Goal: Task Accomplishment & Management: Manage account settings

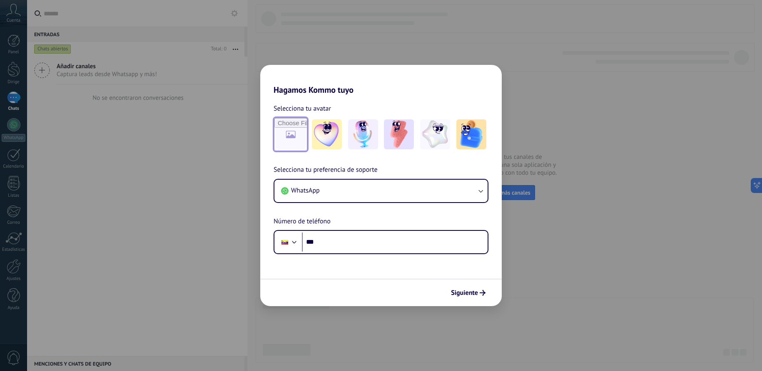
click at [292, 132] on input "file" at bounding box center [290, 134] width 32 height 32
click at [293, 134] on input "file" at bounding box center [290, 134] width 32 height 32
type input "**********"
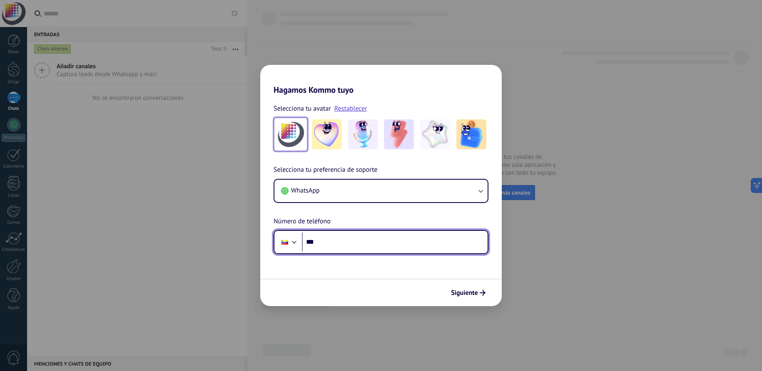
click at [331, 244] on input "***" at bounding box center [395, 242] width 186 height 19
click at [338, 246] on input "***" at bounding box center [395, 242] width 186 height 19
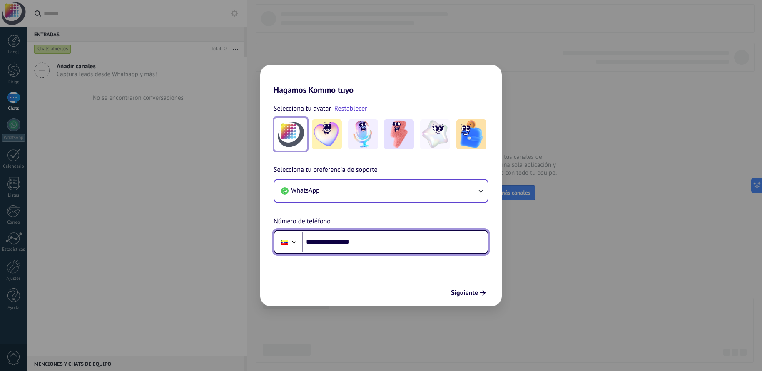
type input "**********"
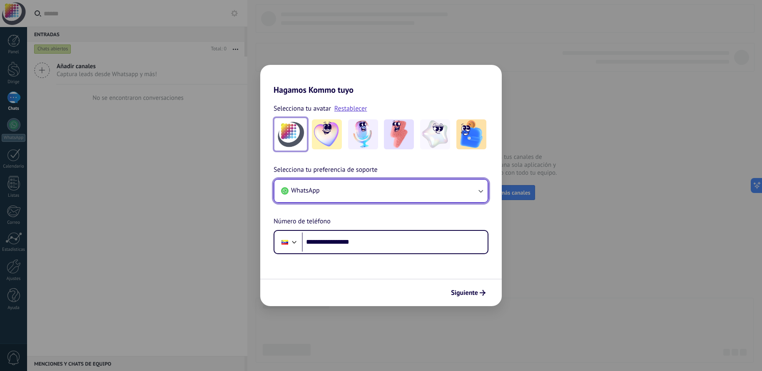
click at [349, 189] on button "WhatsApp" at bounding box center [380, 191] width 213 height 22
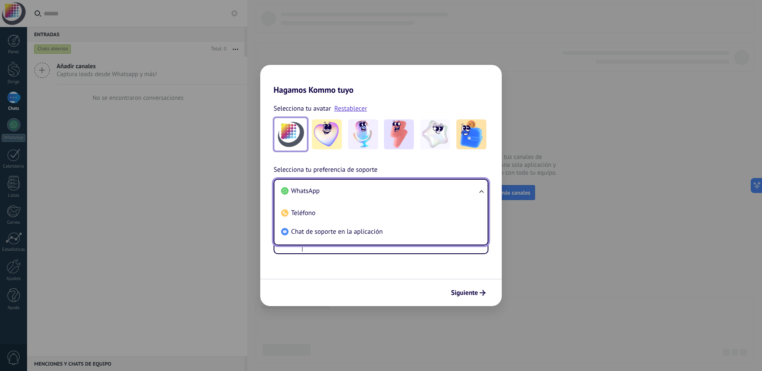
click at [348, 190] on li "WhatsApp" at bounding box center [379, 191] width 203 height 19
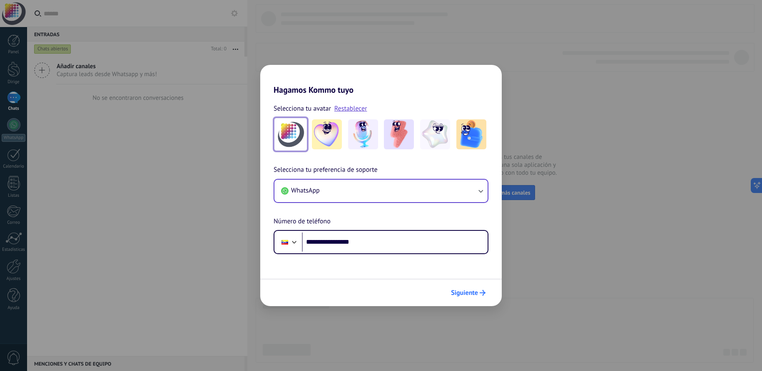
click at [471, 294] on font "Siguiente" at bounding box center [464, 293] width 27 height 8
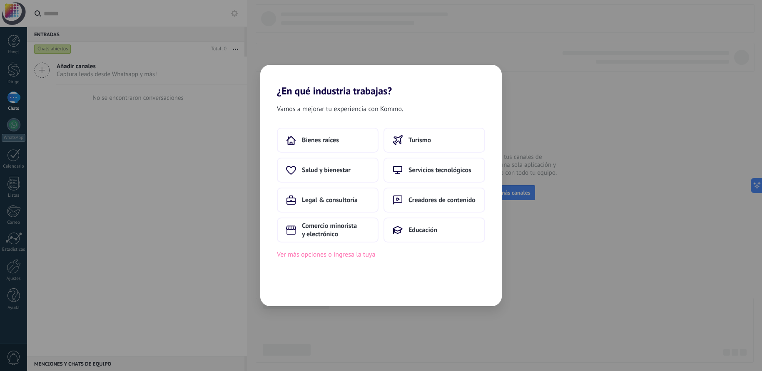
click at [327, 257] on font "Ver más opciones o ingresa la tuya" at bounding box center [326, 255] width 98 height 8
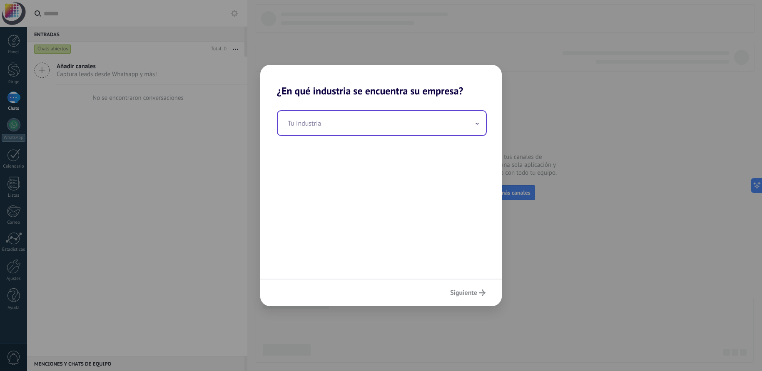
click at [298, 126] on input "text" at bounding box center [382, 123] width 208 height 24
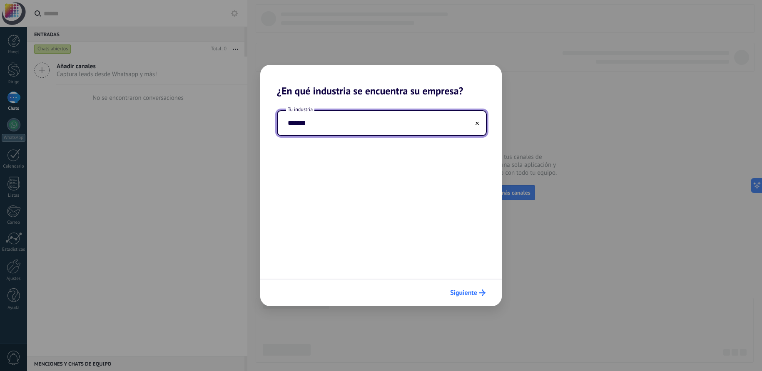
type input "*******"
click at [458, 295] on font "Siguiente" at bounding box center [463, 293] width 27 height 8
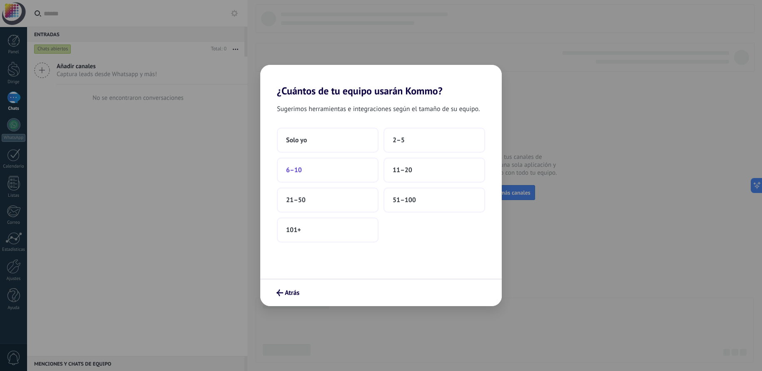
click at [289, 171] on font "6–10" at bounding box center [294, 170] width 16 height 8
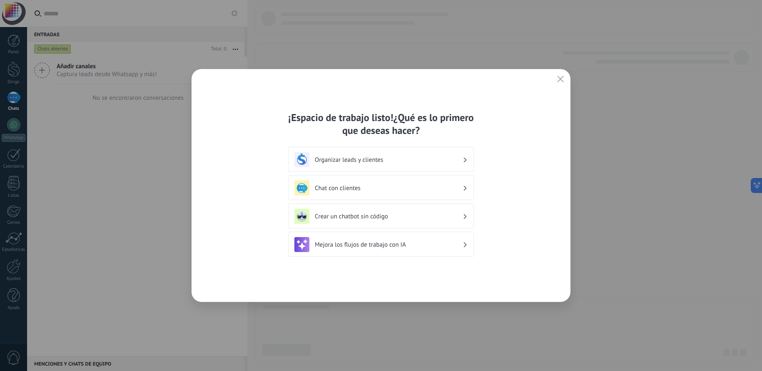
click at [561, 80] on use "button" at bounding box center [561, 79] width 6 height 6
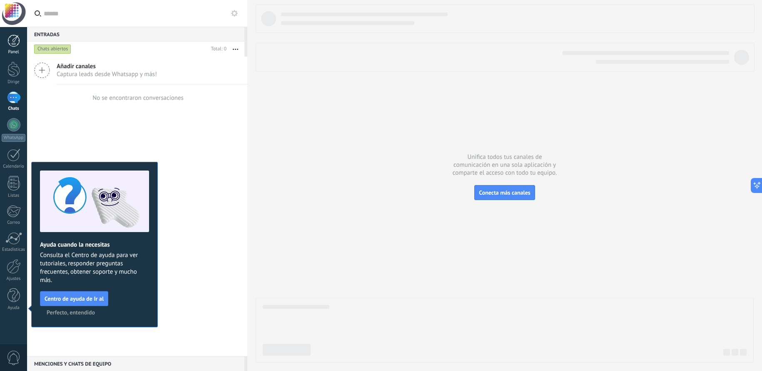
click at [18, 39] on div at bounding box center [13, 41] width 12 height 12
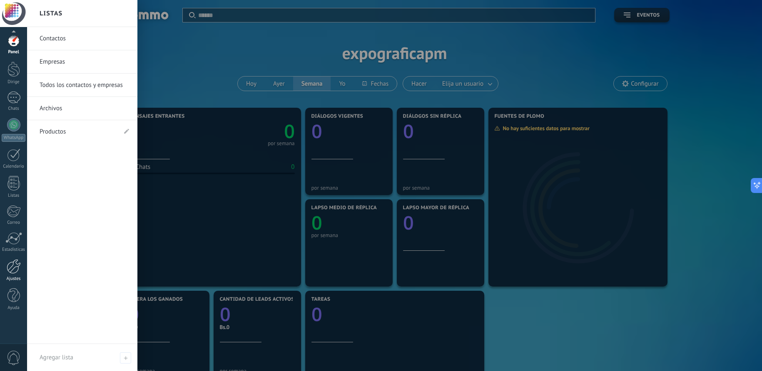
click at [15, 274] on link "Ajustes" at bounding box center [13, 270] width 27 height 22
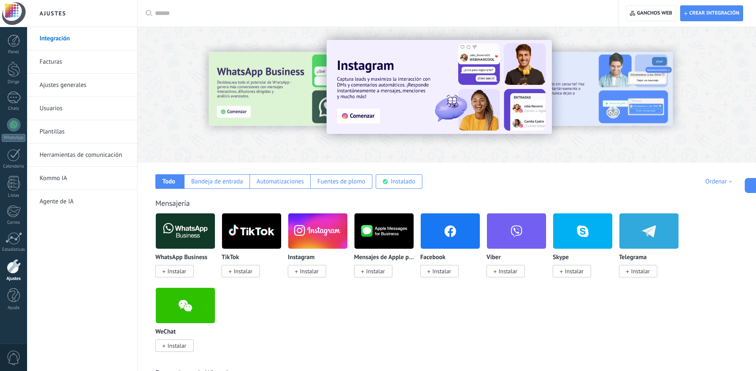
click at [62, 88] on font "Ajustes generales" at bounding box center [63, 85] width 47 height 8
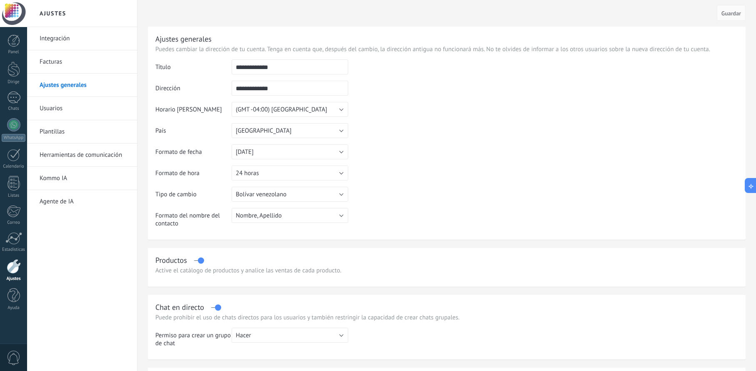
click at [292, 67] on input "**********" at bounding box center [290, 67] width 117 height 15
drag, startPoint x: 290, startPoint y: 67, endPoint x: 194, endPoint y: 66, distance: 96.6
click at [194, 66] on tr "**********" at bounding box center [446, 70] width 583 height 21
type input "**********"
click at [305, 91] on input "**********" at bounding box center [290, 88] width 117 height 15
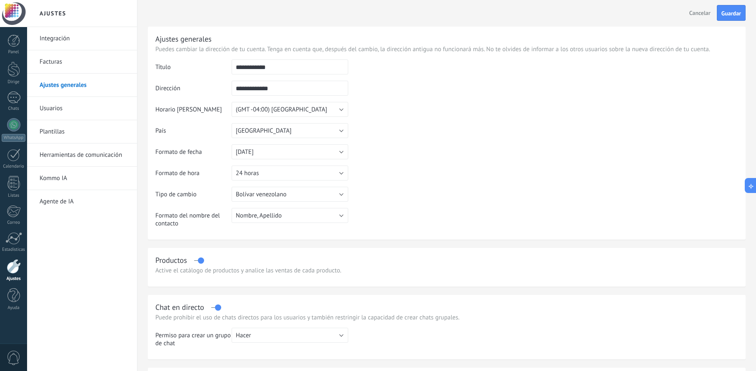
click at [278, 89] on input "**********" at bounding box center [290, 88] width 117 height 15
drag, startPoint x: 281, startPoint y: 89, endPoint x: 216, endPoint y: 89, distance: 64.6
click at [216, 89] on tr "**********" at bounding box center [446, 91] width 583 height 21
type input "*"
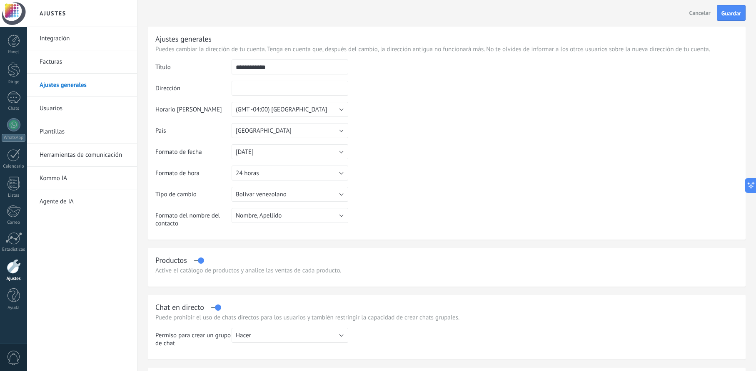
type input "*"
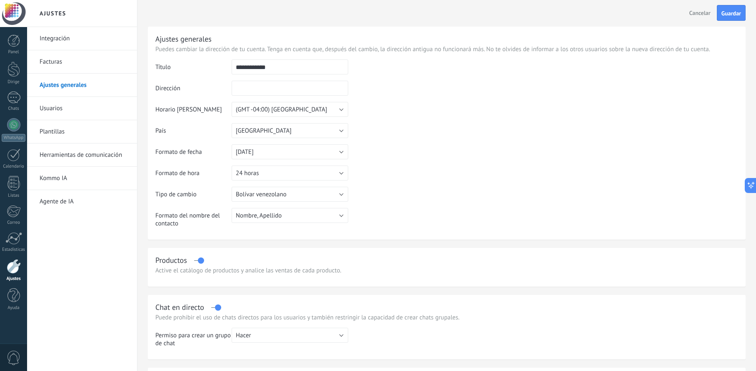
click at [315, 90] on input "text" at bounding box center [290, 88] width 117 height 15
click at [259, 87] on input "text" at bounding box center [290, 88] width 117 height 15
click at [278, 112] on font "(GMT -04:00) [GEOGRAPHIC_DATA]" at bounding box center [281, 110] width 91 height 8
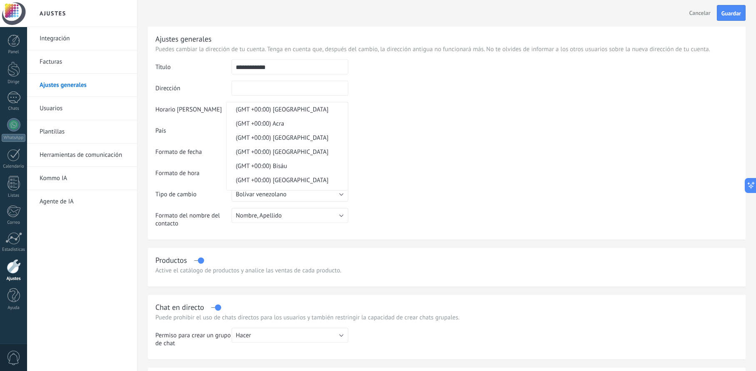
scroll to position [4353, 0]
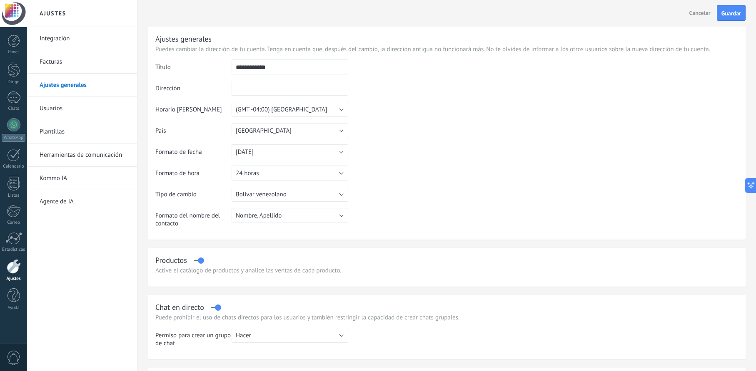
click at [262, 87] on input "text" at bounding box center [290, 88] width 117 height 15
click at [254, 89] on input "text" at bounding box center [290, 88] width 117 height 15
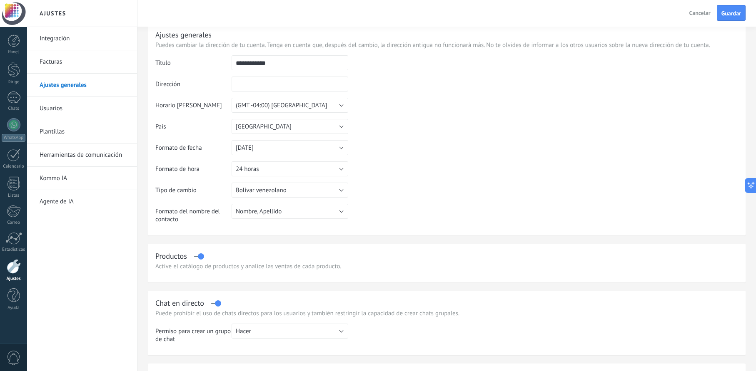
scroll to position [5, 0]
click at [272, 149] on button "[DATE]" at bounding box center [290, 147] width 117 height 15
click at [268, 161] on span "[DATE]" at bounding box center [286, 162] width 119 height 8
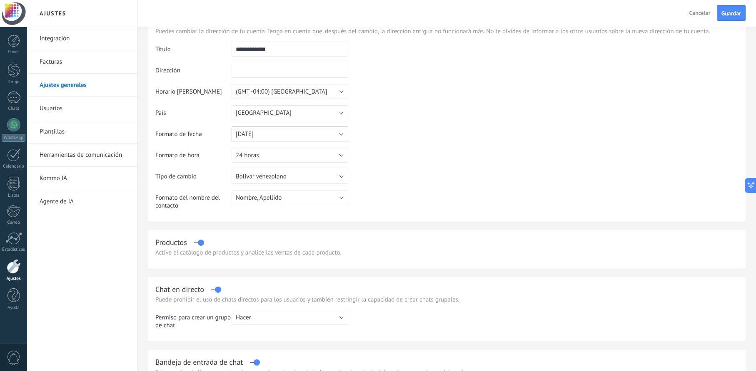
scroll to position [19, 0]
click at [284, 132] on button "[DATE]" at bounding box center [290, 132] width 117 height 15
click at [282, 133] on span "[DATE]" at bounding box center [286, 133] width 119 height 8
click at [280, 134] on button "[DATE]" at bounding box center [290, 132] width 117 height 15
click at [273, 147] on span "[DATE]" at bounding box center [286, 147] width 119 height 8
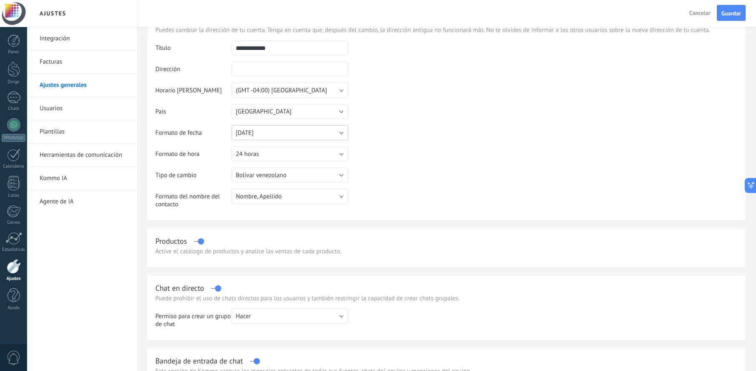
click at [278, 135] on button "[DATE]" at bounding box center [290, 132] width 117 height 15
click at [279, 133] on span "[DATE]" at bounding box center [286, 133] width 119 height 8
click at [279, 133] on button "[DATE]" at bounding box center [290, 132] width 117 height 15
click at [274, 149] on span "[DATE]" at bounding box center [286, 147] width 119 height 8
click at [289, 158] on button "24 horas" at bounding box center [290, 154] width 117 height 15
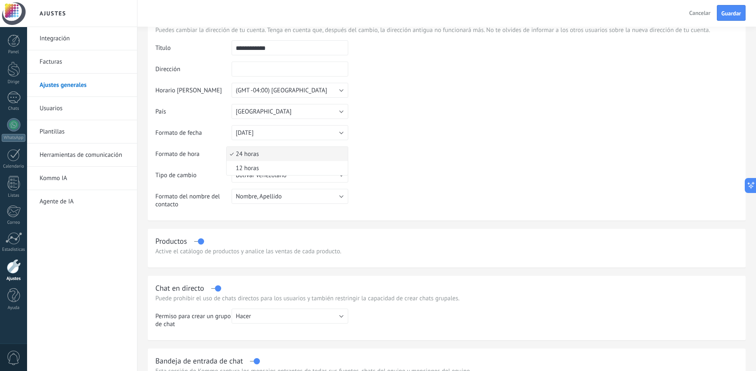
click at [289, 155] on span "24 horas" at bounding box center [286, 154] width 119 height 8
click at [268, 152] on button "24 horas" at bounding box center [290, 154] width 117 height 15
click at [264, 152] on span "24 horas" at bounding box center [286, 154] width 119 height 8
click at [269, 153] on button "24 horas" at bounding box center [290, 154] width 117 height 15
click at [269, 153] on span "24 horas" at bounding box center [286, 154] width 119 height 8
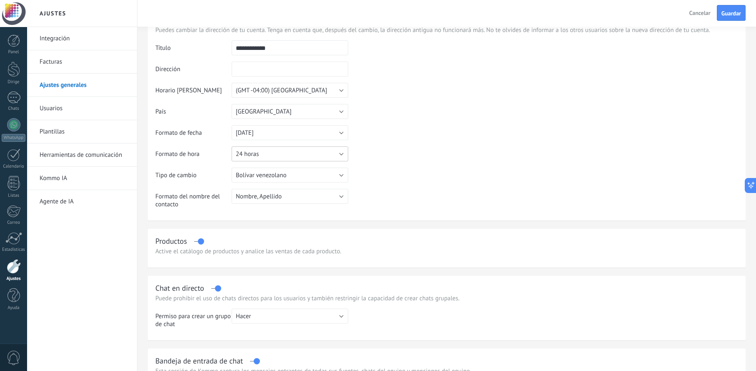
click at [270, 155] on button "24 horas" at bounding box center [290, 154] width 117 height 15
click at [272, 155] on span "24 horas" at bounding box center [286, 154] width 119 height 8
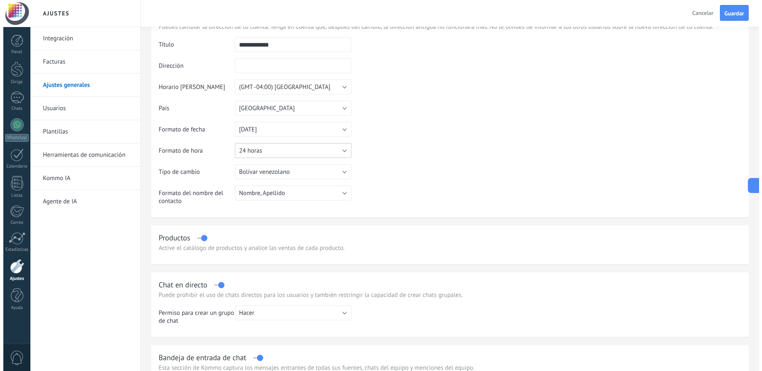
scroll to position [31, 0]
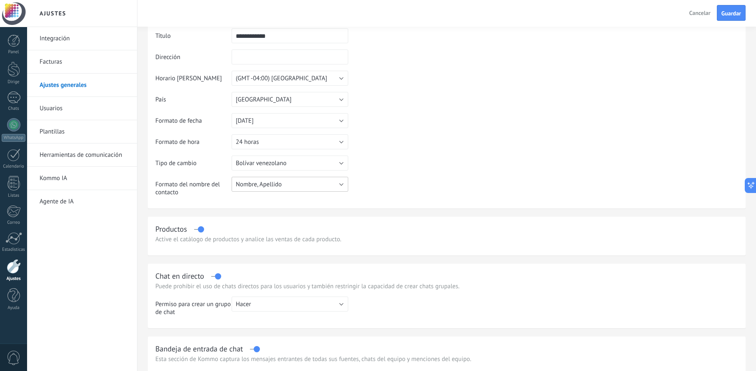
click at [292, 186] on button "Nombre, Apellido" at bounding box center [290, 184] width 117 height 15
click at [72, 38] on link "Integración" at bounding box center [84, 38] width 89 height 23
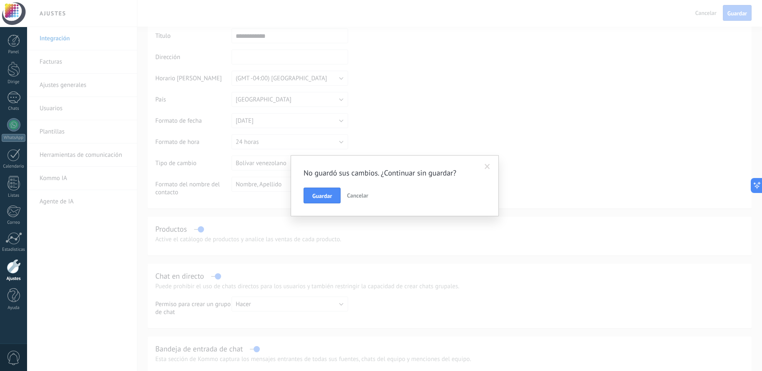
click at [326, 195] on font "Guardar" at bounding box center [322, 195] width 20 height 7
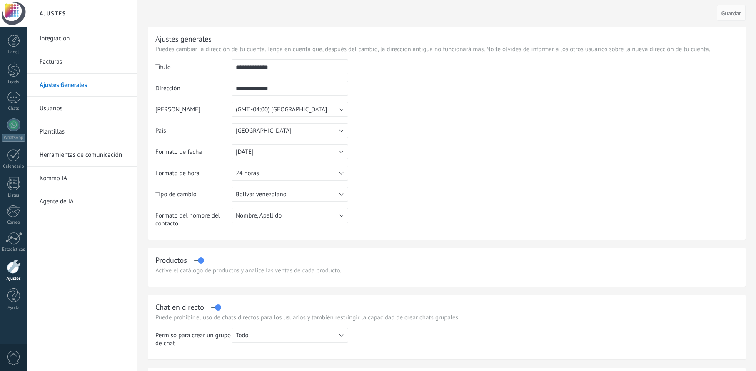
click at [64, 41] on link "Integración" at bounding box center [84, 38] width 89 height 23
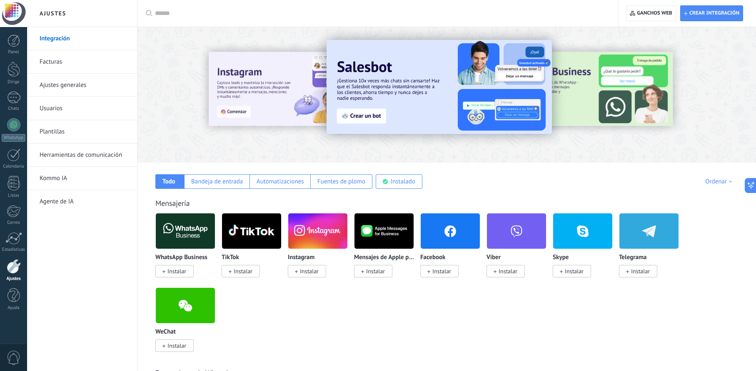
click at [62, 86] on font "Ajustes generales" at bounding box center [63, 85] width 47 height 8
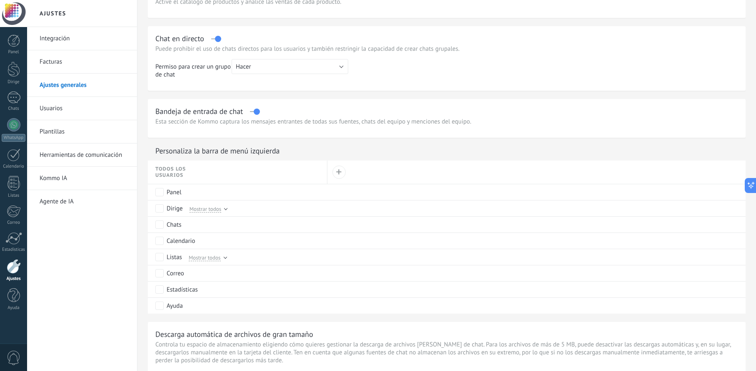
scroll to position [272, 0]
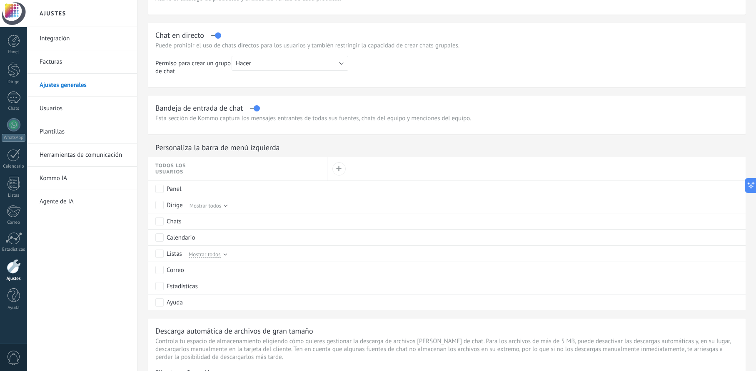
click at [61, 105] on font "Usuarios" at bounding box center [51, 109] width 23 height 8
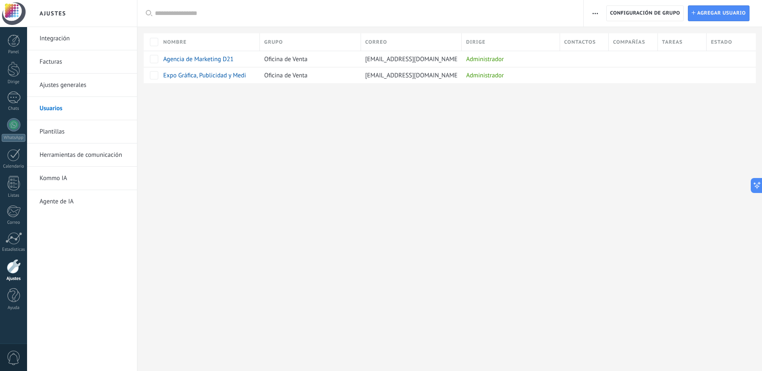
click at [16, 268] on div at bounding box center [14, 266] width 14 height 15
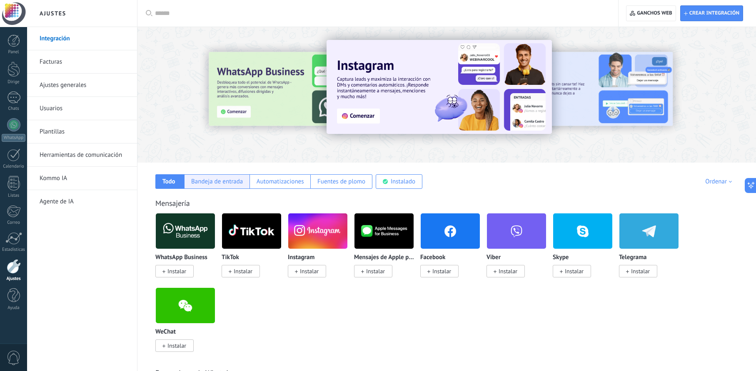
click at [215, 180] on font "Bandeja de entrada" at bounding box center [217, 182] width 52 height 8
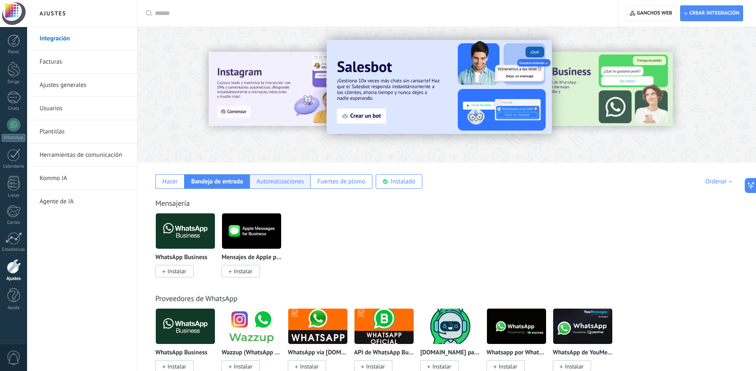
click at [280, 182] on font "Automatizaciones" at bounding box center [280, 182] width 47 height 8
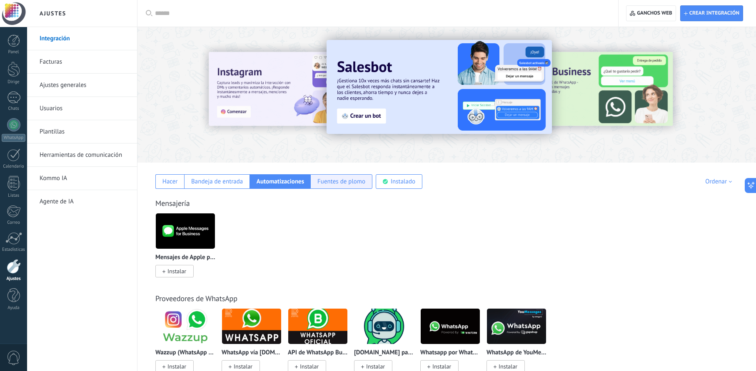
click at [337, 183] on font "Fuentes de plomo" at bounding box center [341, 182] width 48 height 8
click at [535, 184] on div "Hacer Bandeja de entrada Automatizaciones Fuentes de plomo Instalado Mis contri…" at bounding box center [447, 176] width 602 height 26
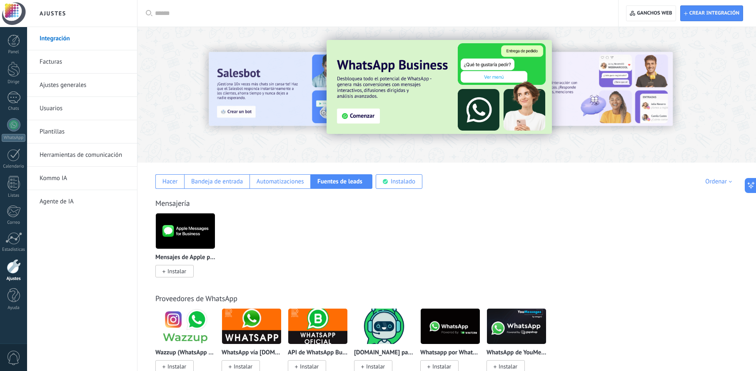
click at [571, 206] on div "Mensajería" at bounding box center [446, 204] width 583 height 10
click at [51, 14] on font "Ajustes" at bounding box center [53, 13] width 27 height 7
click at [13, 65] on div at bounding box center [13, 69] width 12 height 15
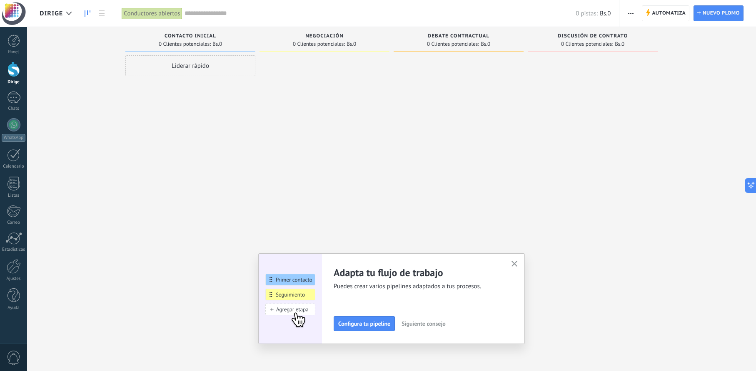
click at [636, 252] on div at bounding box center [593, 186] width 130 height 263
click at [515, 264] on icon "button" at bounding box center [514, 264] width 6 height 6
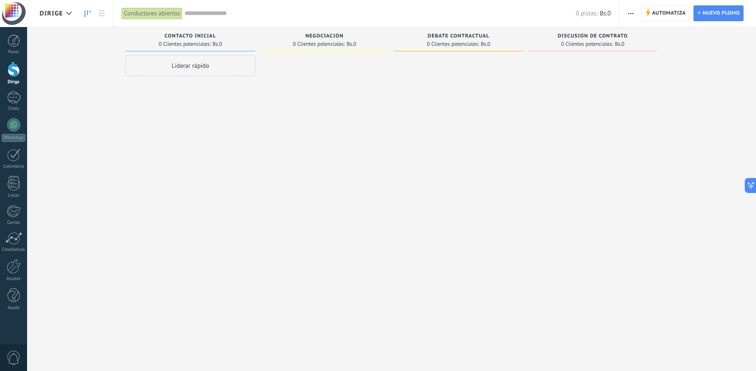
click at [60, 11] on font "Dirige" at bounding box center [51, 14] width 23 height 8
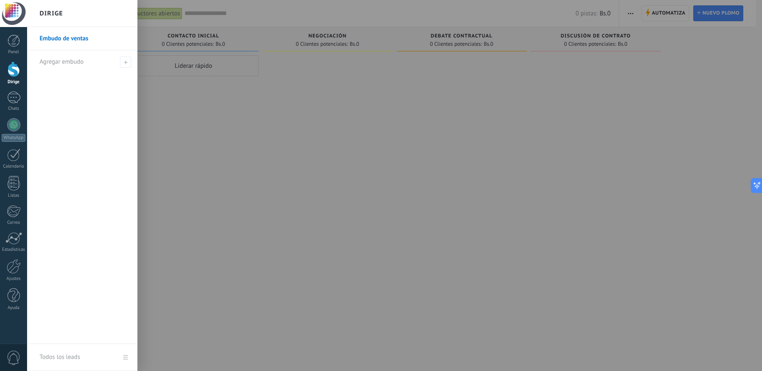
click at [60, 11] on font "Dirige" at bounding box center [51, 14] width 23 height 8
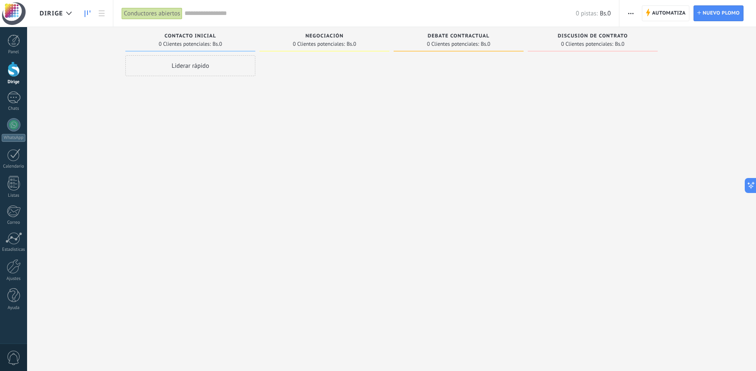
click at [12, 19] on div at bounding box center [13, 13] width 27 height 27
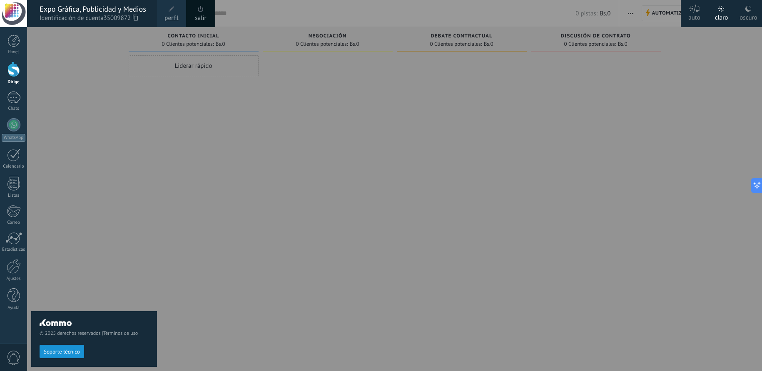
click at [177, 12] on link "perfil" at bounding box center [171, 13] width 29 height 27
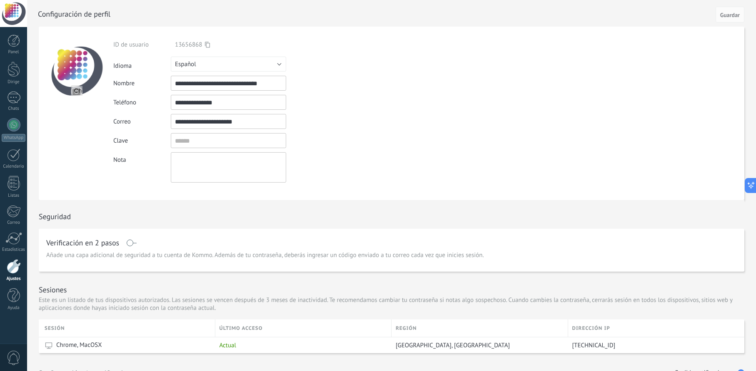
click at [22, 11] on div at bounding box center [13, 13] width 27 height 27
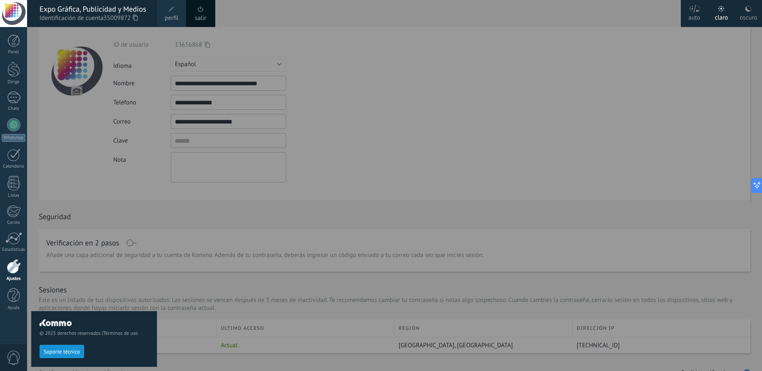
click at [743, 10] on div "oscuro" at bounding box center [748, 16] width 17 height 22
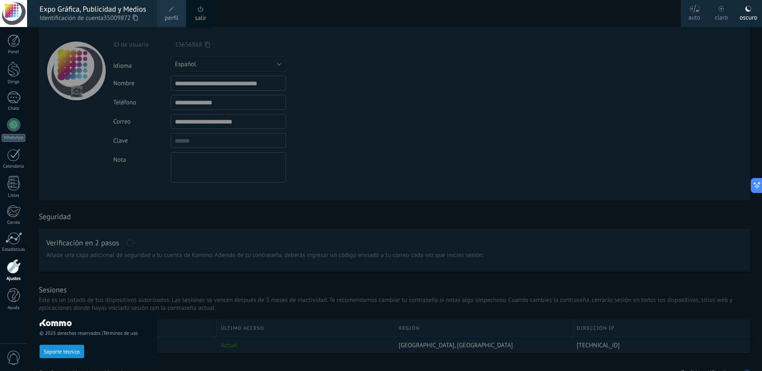
click at [205, 10] on span at bounding box center [200, 9] width 9 height 9
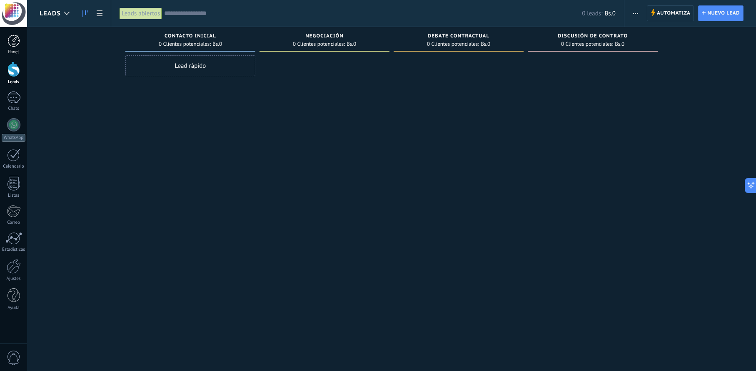
click at [14, 44] on div at bounding box center [13, 41] width 12 height 12
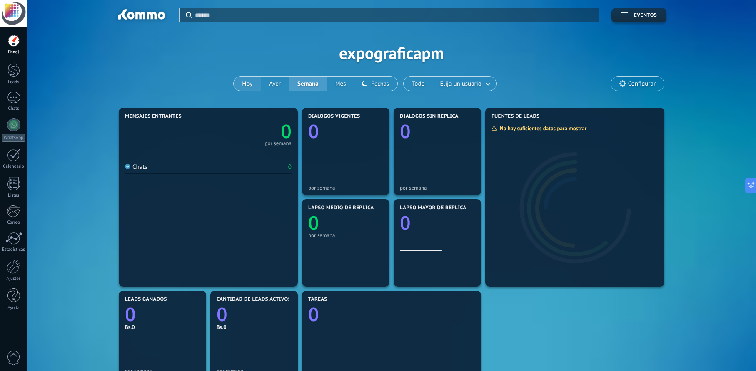
click at [246, 84] on button "Hoy" at bounding box center [247, 84] width 27 height 14
click at [173, 55] on div "Aplicar Eventos expograficapm Hoy Ayer Semana Mes Todo Elija un usuario Configu…" at bounding box center [392, 53] width 704 height 106
